Goal: Check status: Check status

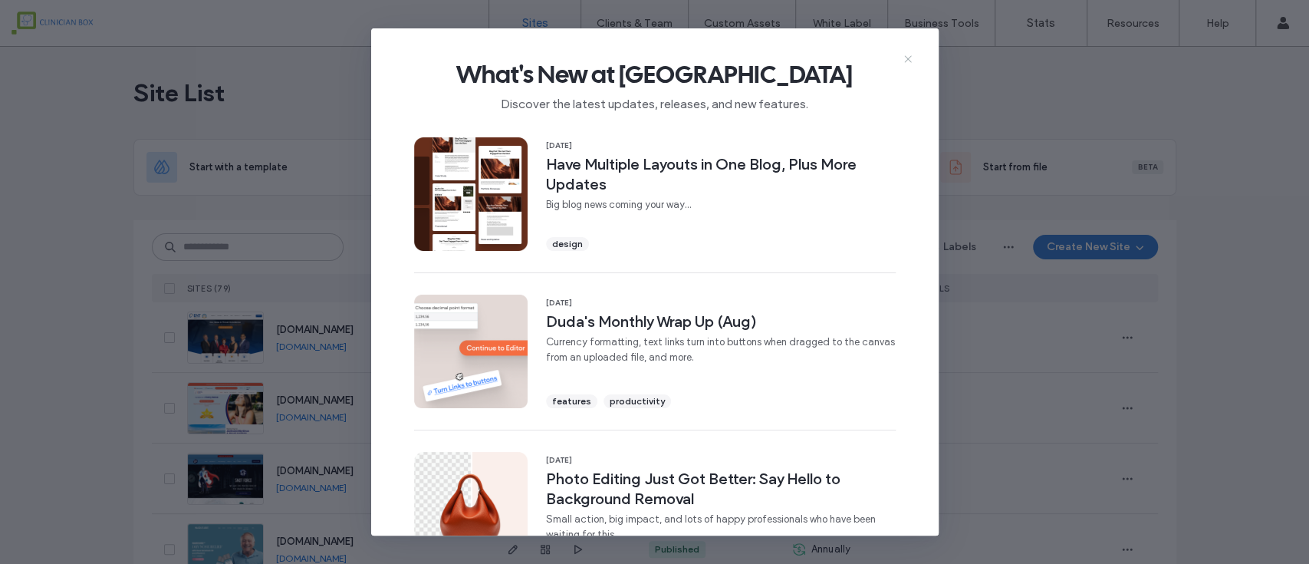
click at [908, 58] on icon at bounding box center [908, 59] width 12 height 12
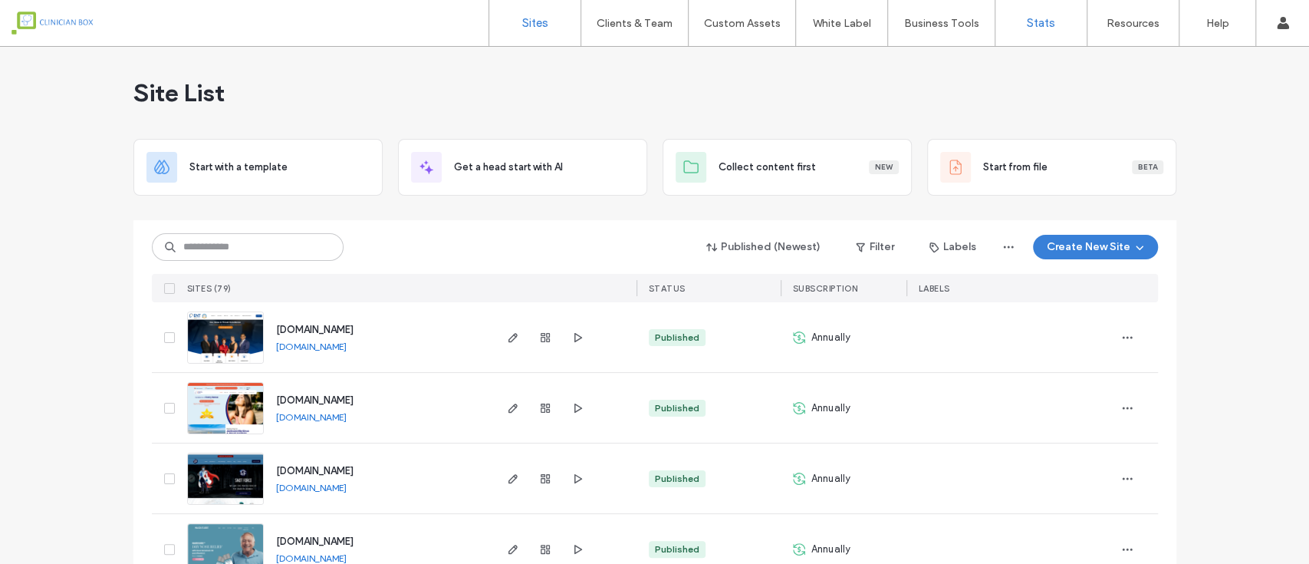
click at [1039, 21] on label "Stats" at bounding box center [1041, 23] width 28 height 14
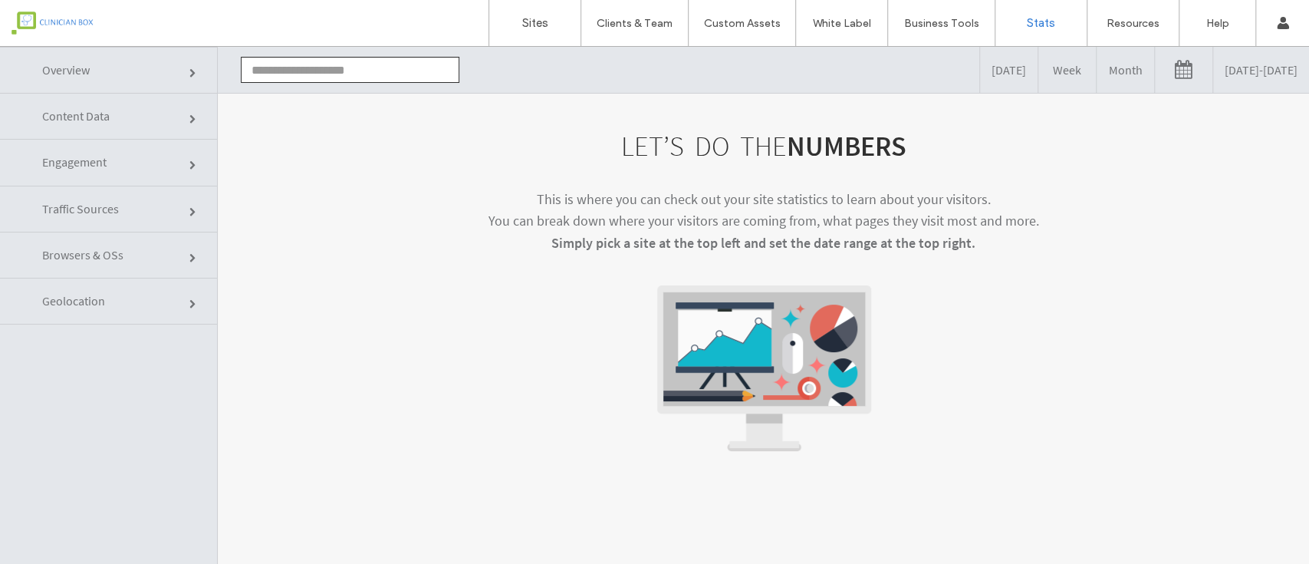
click at [293, 60] on input "text" at bounding box center [350, 70] width 219 height 26
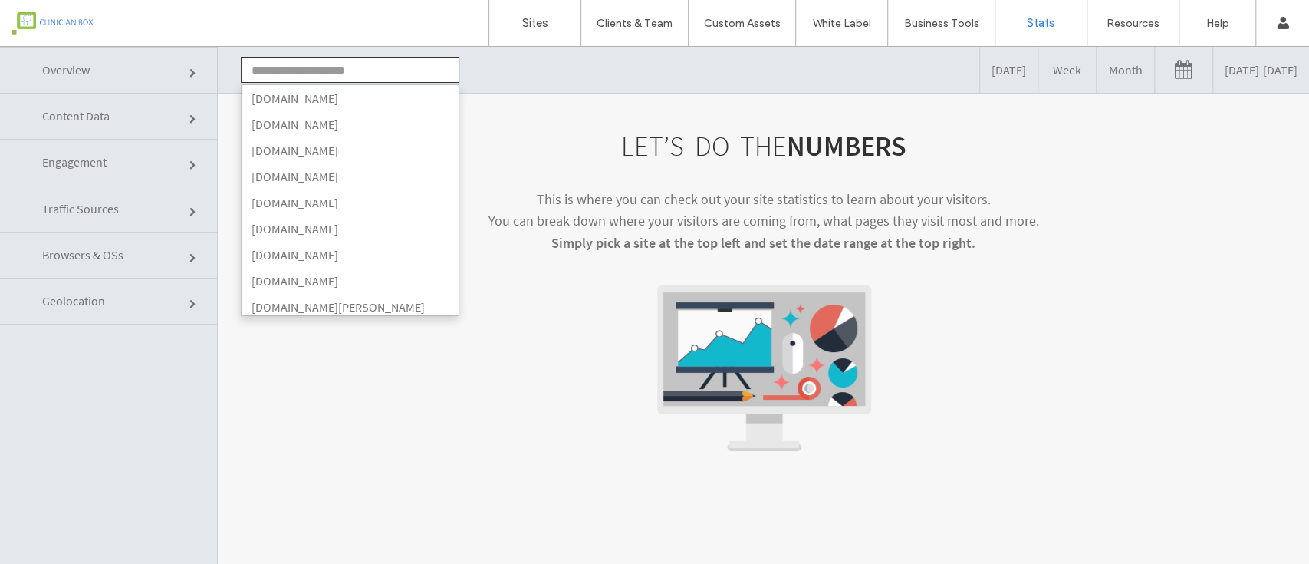
type input "**********"
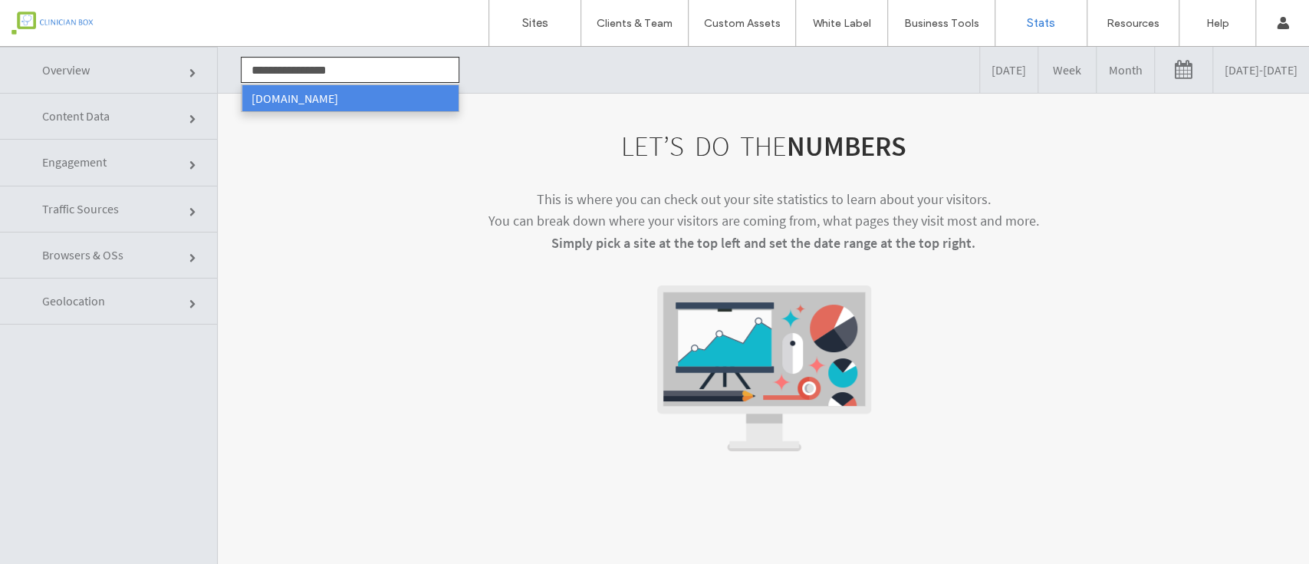
click at [336, 94] on li "[DOMAIN_NAME]" at bounding box center [350, 98] width 217 height 26
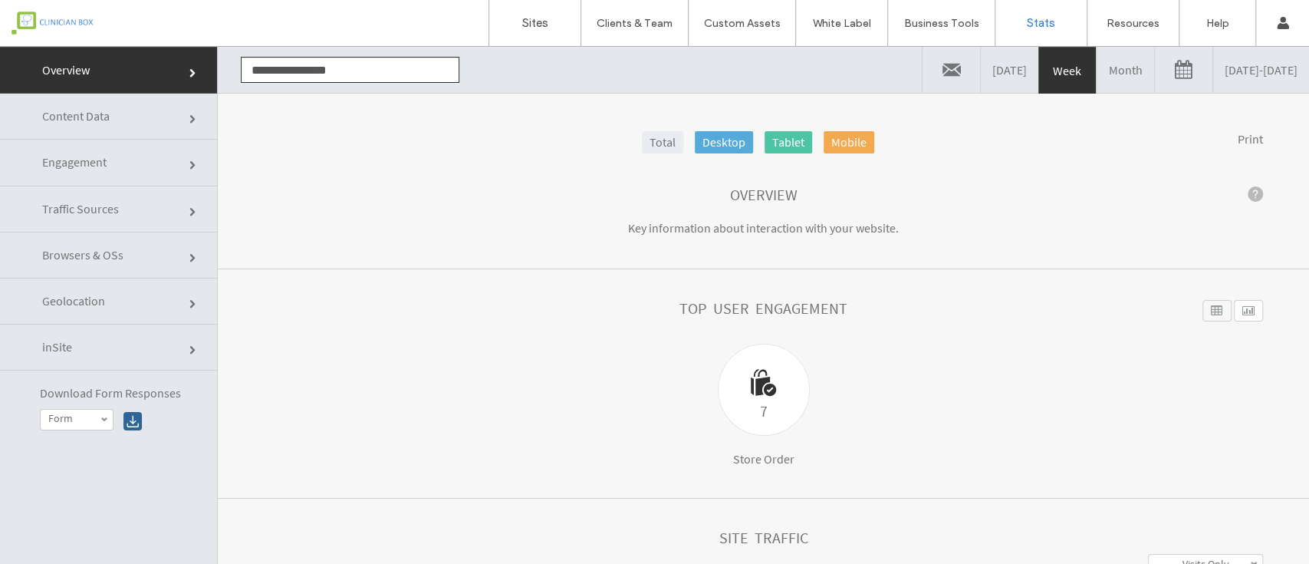
click at [193, 164] on span at bounding box center [193, 165] width 9 height 9
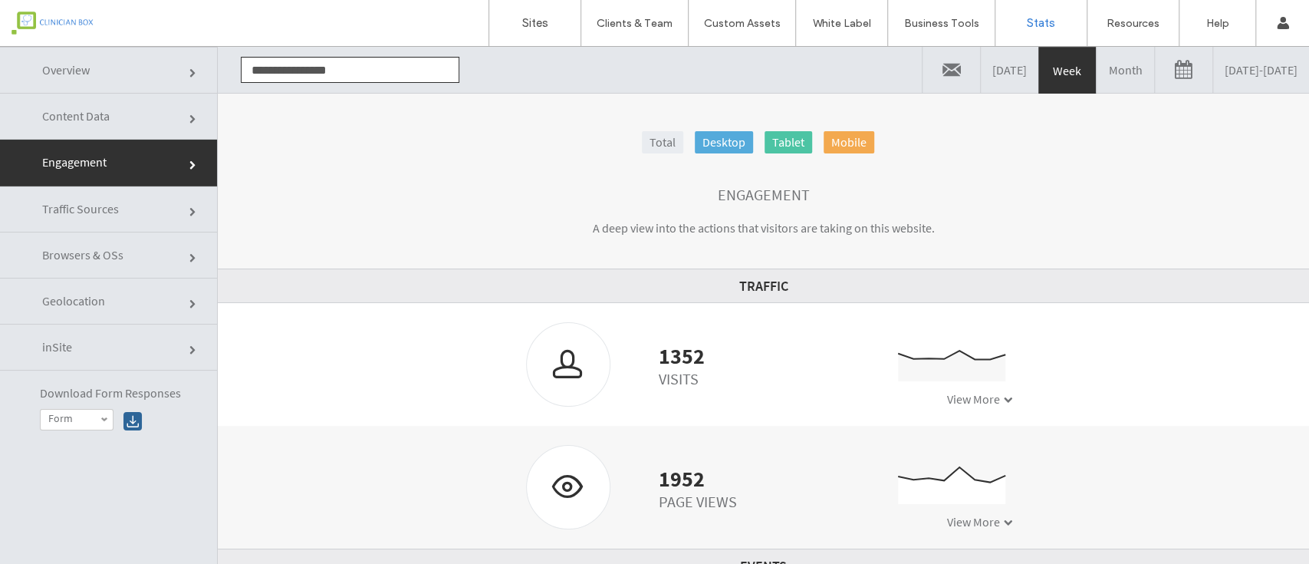
click at [1155, 71] on link at bounding box center [1184, 70] width 58 height 46
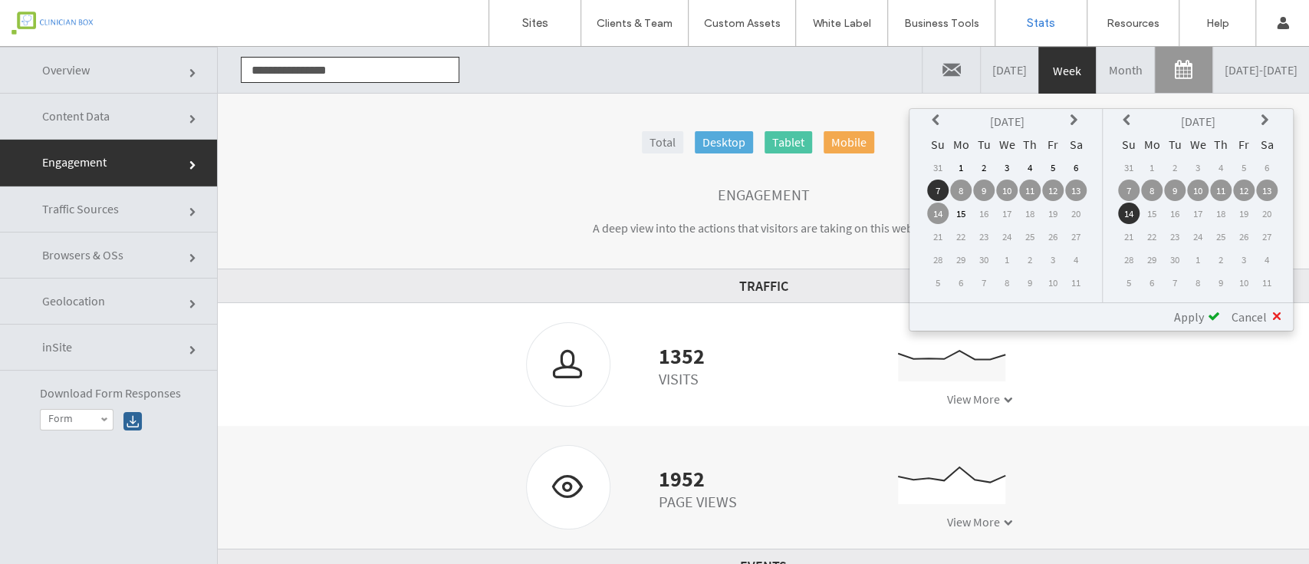
click at [967, 162] on td "1" at bounding box center [960, 166] width 21 height 21
click at [936, 124] on icon at bounding box center [938, 120] width 12 height 12
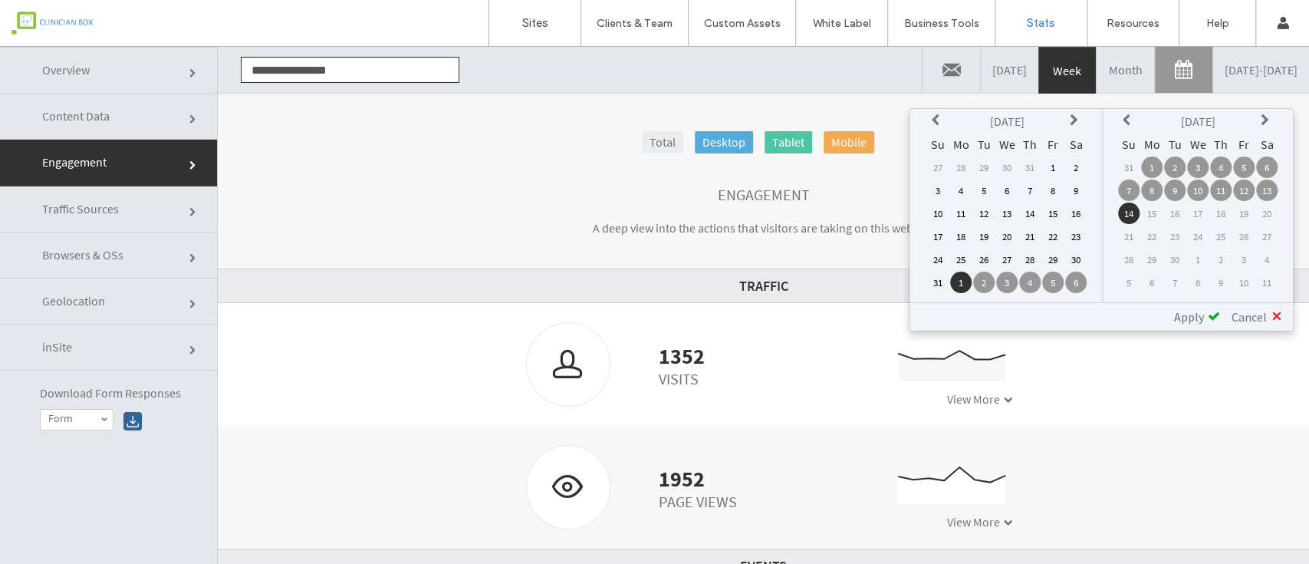
click at [1052, 166] on td "1" at bounding box center [1052, 166] width 21 height 21
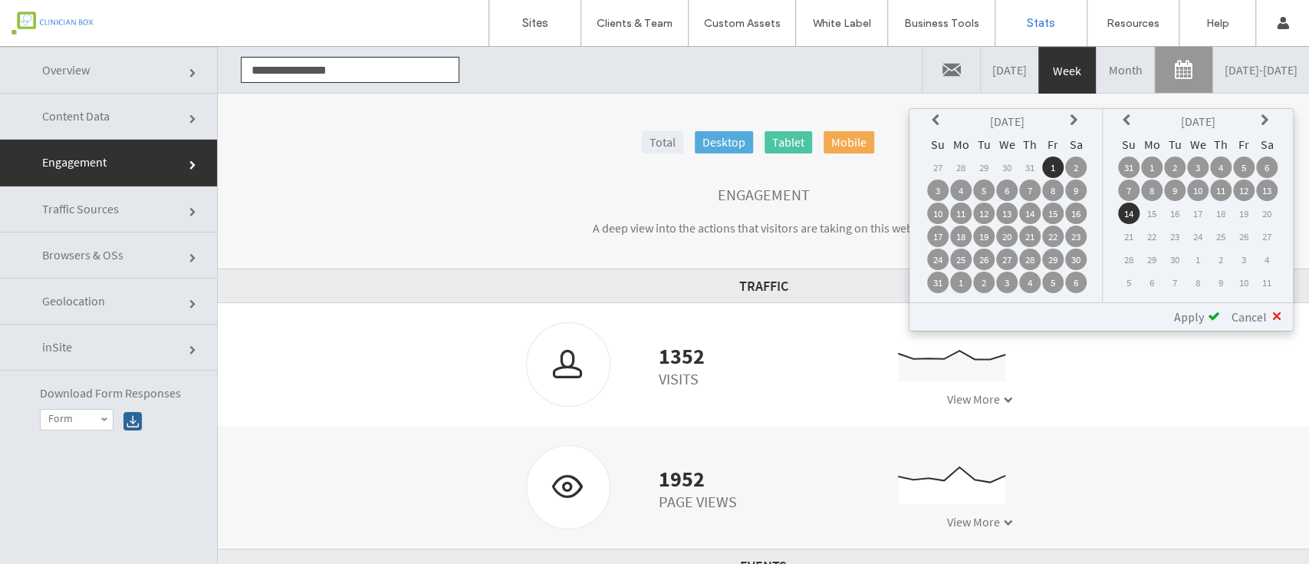
click at [1132, 166] on td "31" at bounding box center [1128, 166] width 21 height 21
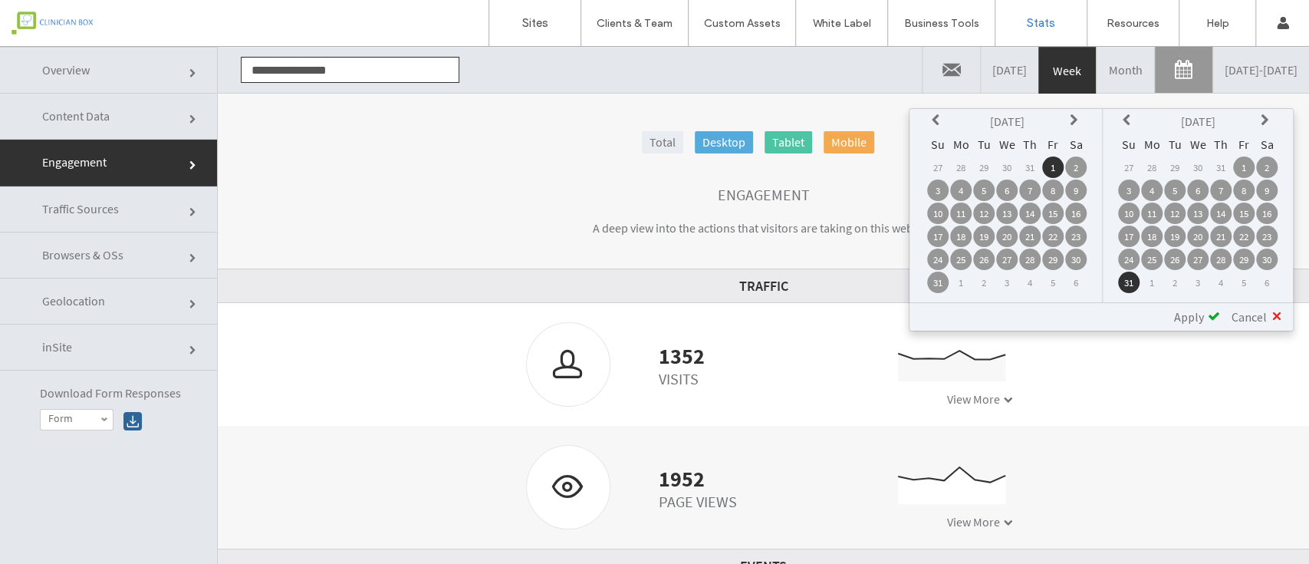
click at [1192, 311] on span "Apply" at bounding box center [1189, 316] width 30 height 15
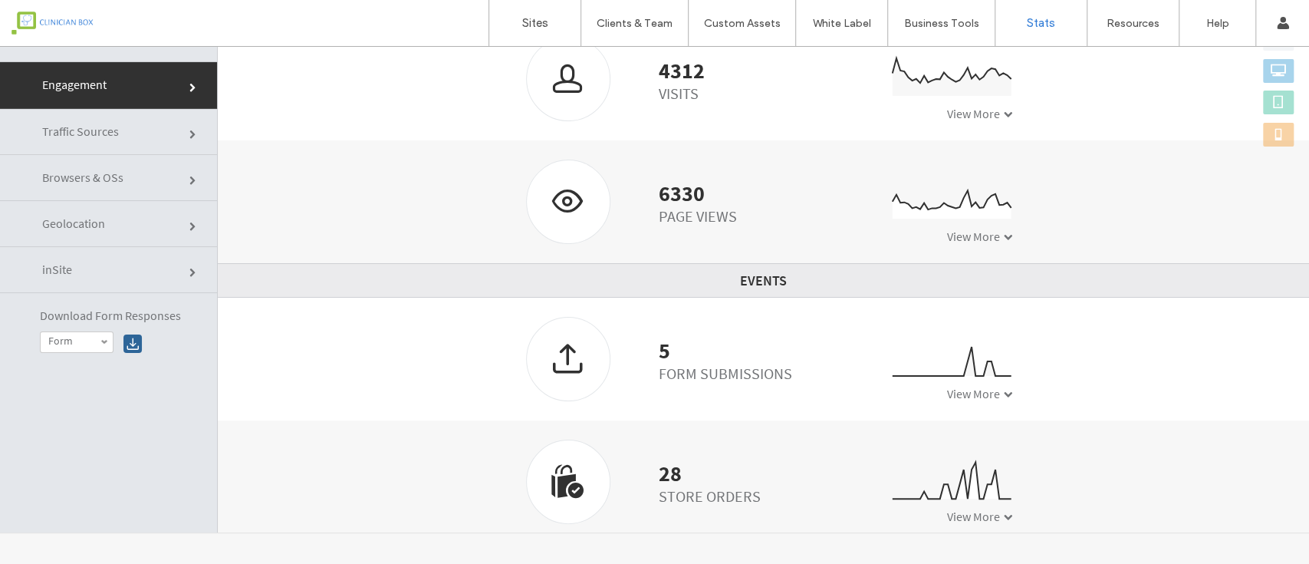
scroll to position [219, 0]
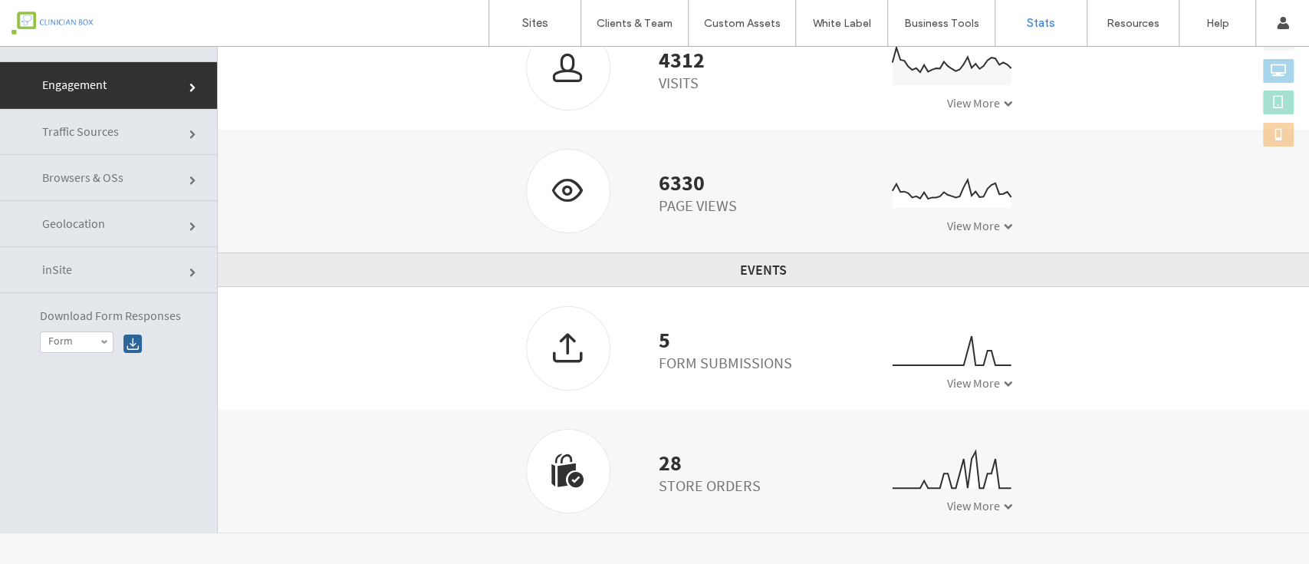
click at [106, 341] on span at bounding box center [104, 342] width 8 height 8
click at [1004, 504] on span at bounding box center [1008, 506] width 9 height 9
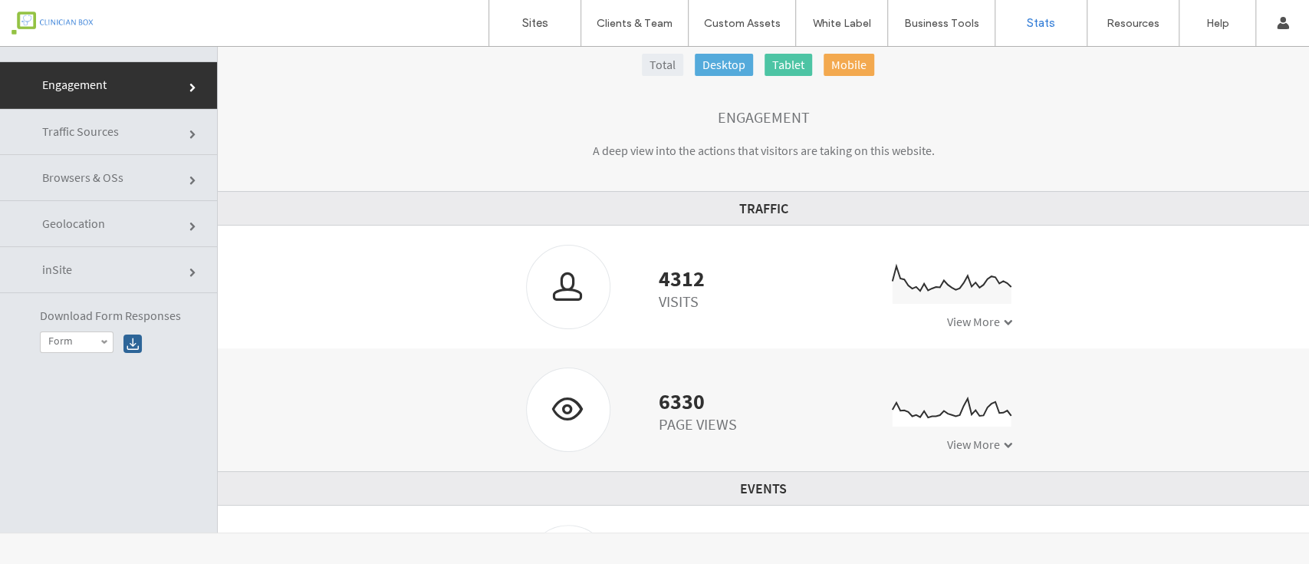
scroll to position [0, 0]
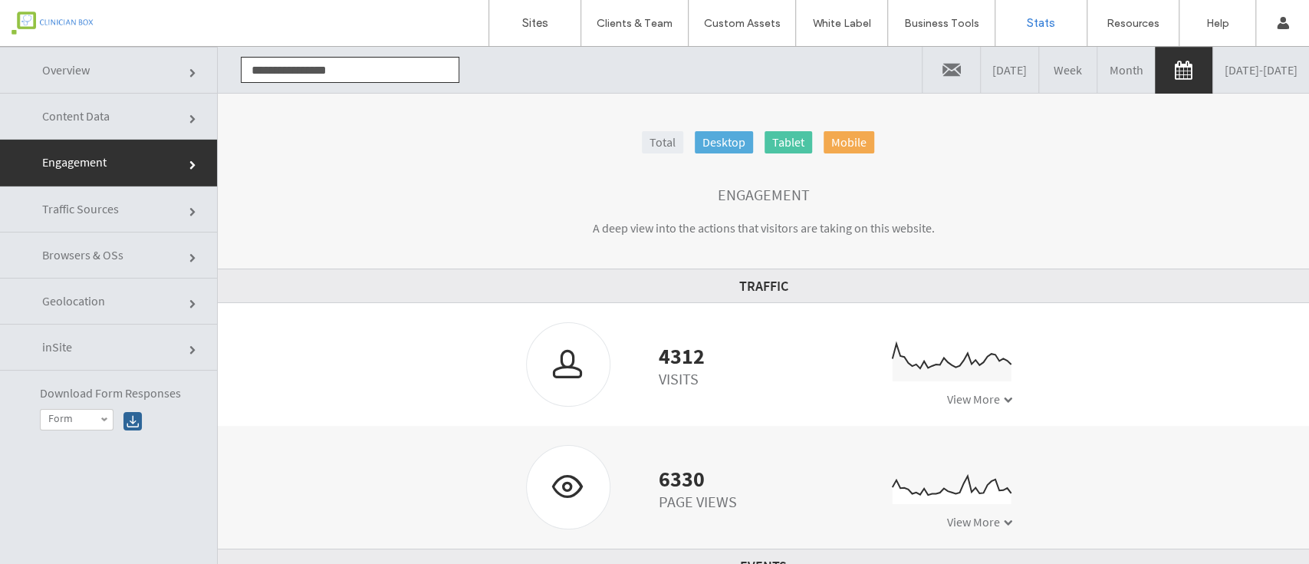
click at [656, 150] on link "Total" at bounding box center [662, 142] width 41 height 22
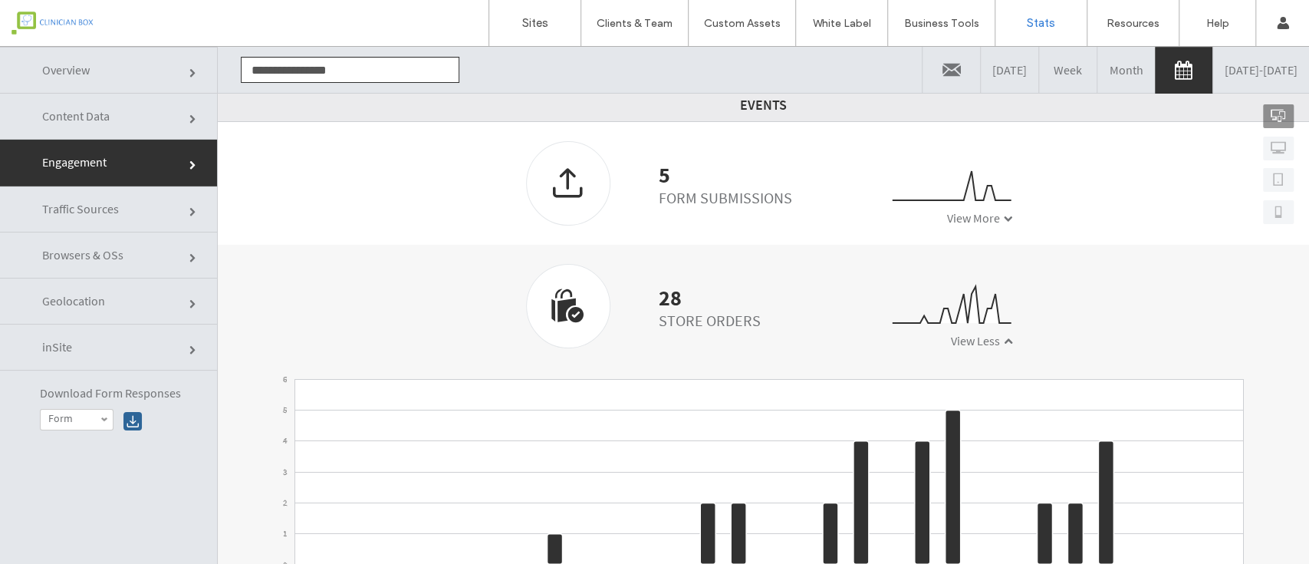
scroll to position [487, 0]
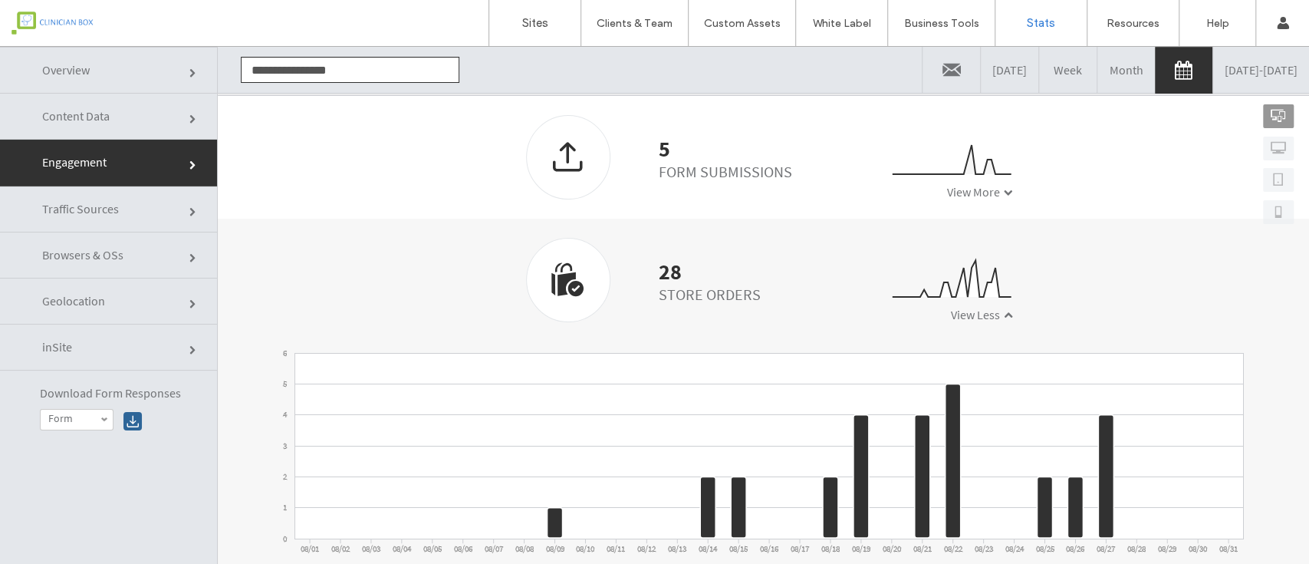
click at [132, 420] on div at bounding box center [132, 421] width 18 height 18
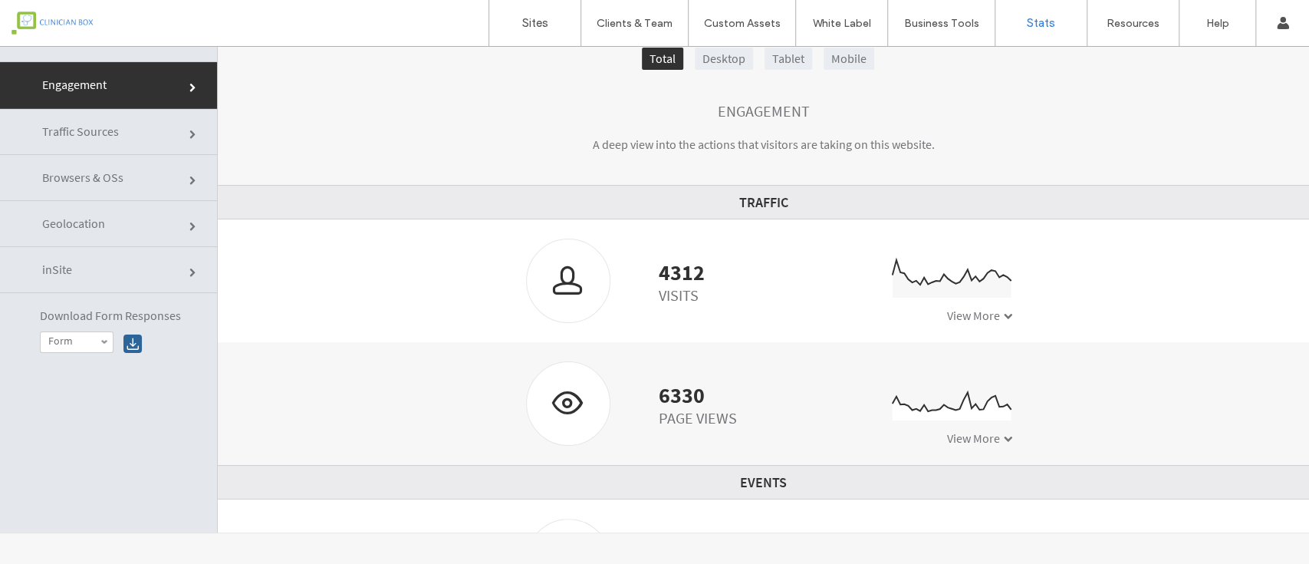
scroll to position [0, 0]
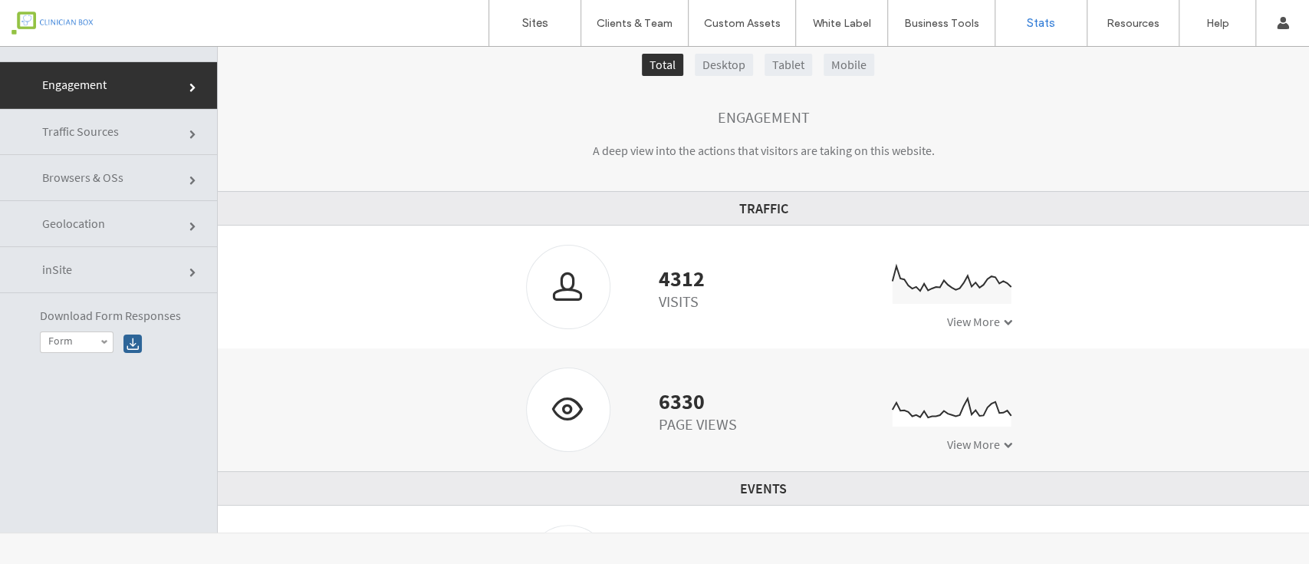
click at [835, 63] on link "Mobile" at bounding box center [849, 65] width 51 height 22
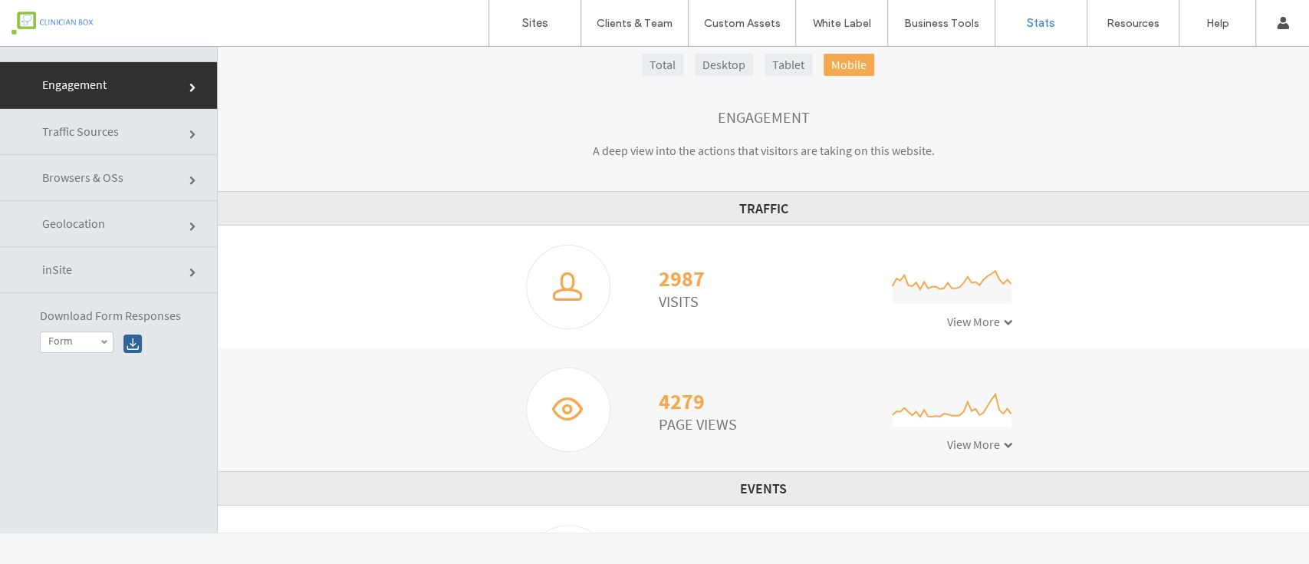
click at [711, 68] on link "Desktop" at bounding box center [724, 65] width 58 height 22
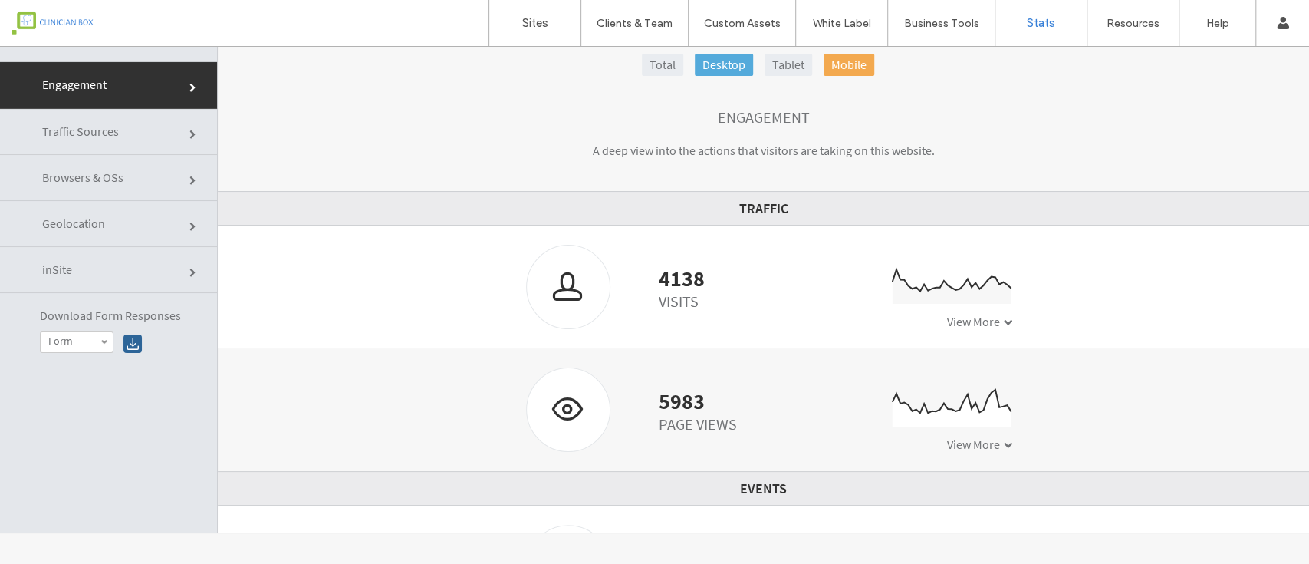
click at [769, 51] on div "Total Desktop Tablet Mobile Engagement A deep view into the actions that visito…" at bounding box center [764, 273] width 1092 height 517
click at [779, 65] on link "Tablet" at bounding box center [789, 65] width 48 height 22
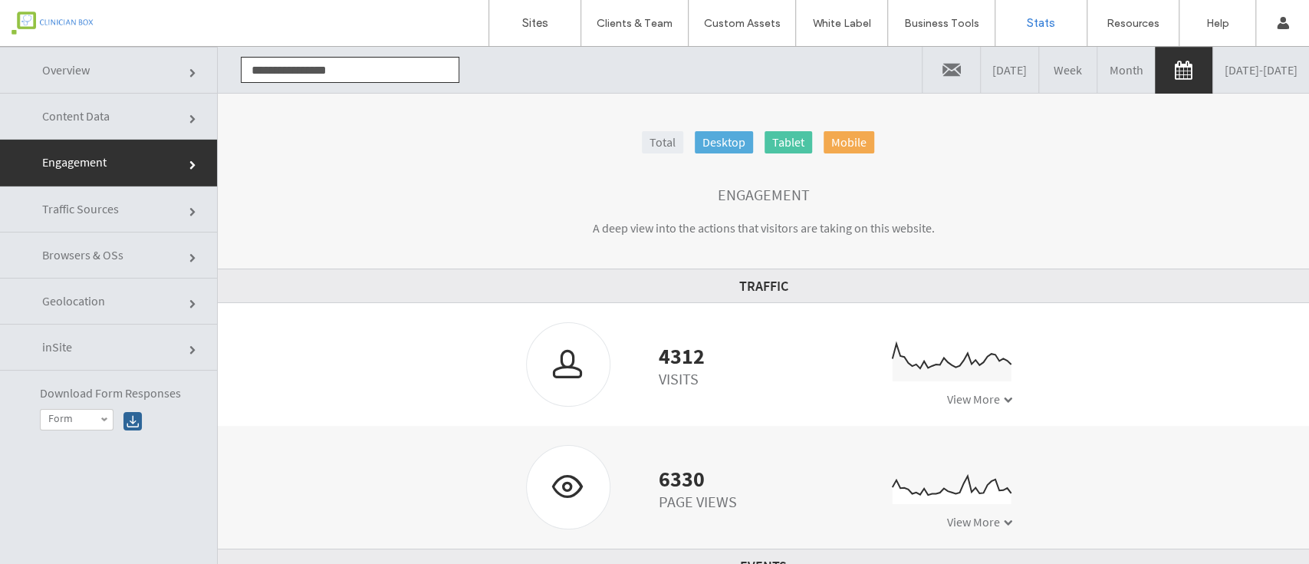
click at [661, 147] on link "Total" at bounding box center [662, 142] width 41 height 22
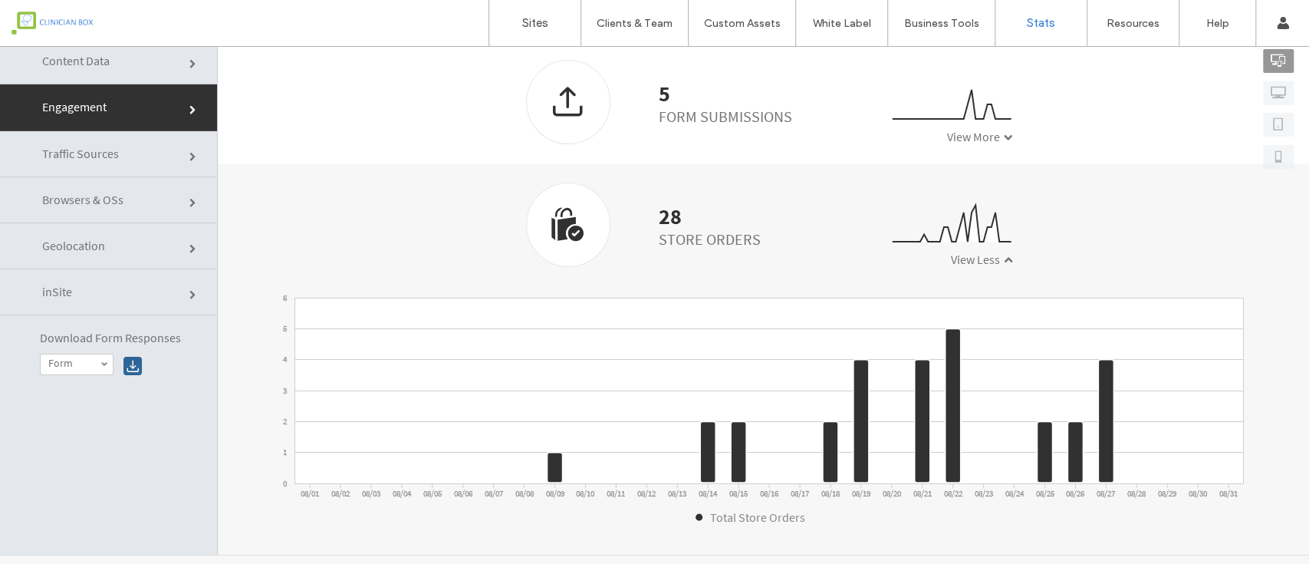
scroll to position [77, 0]
